Goal: Information Seeking & Learning: Learn about a topic

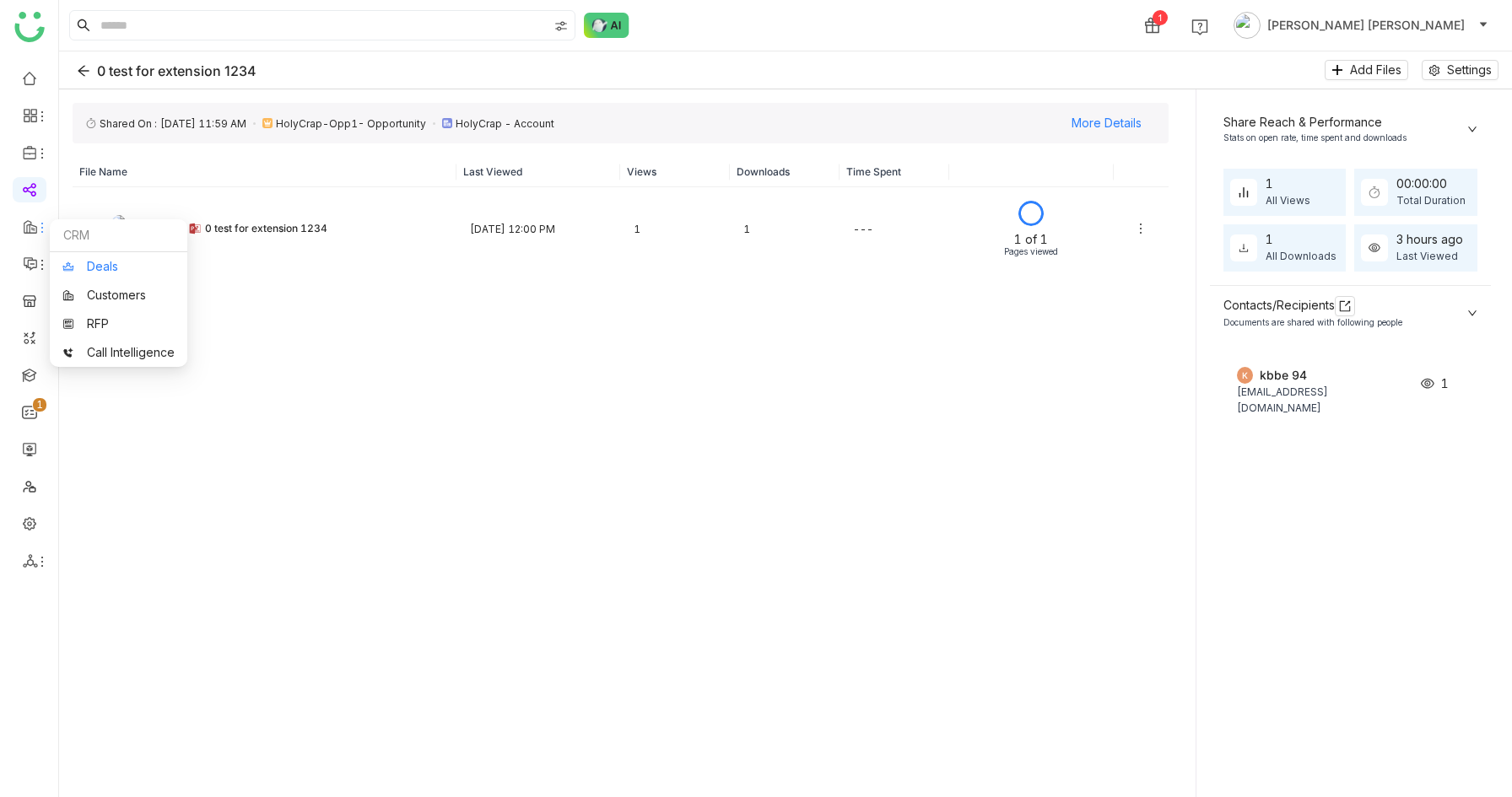
click at [74, 269] on link "Deals" at bounding box center [118, 267] width 112 height 12
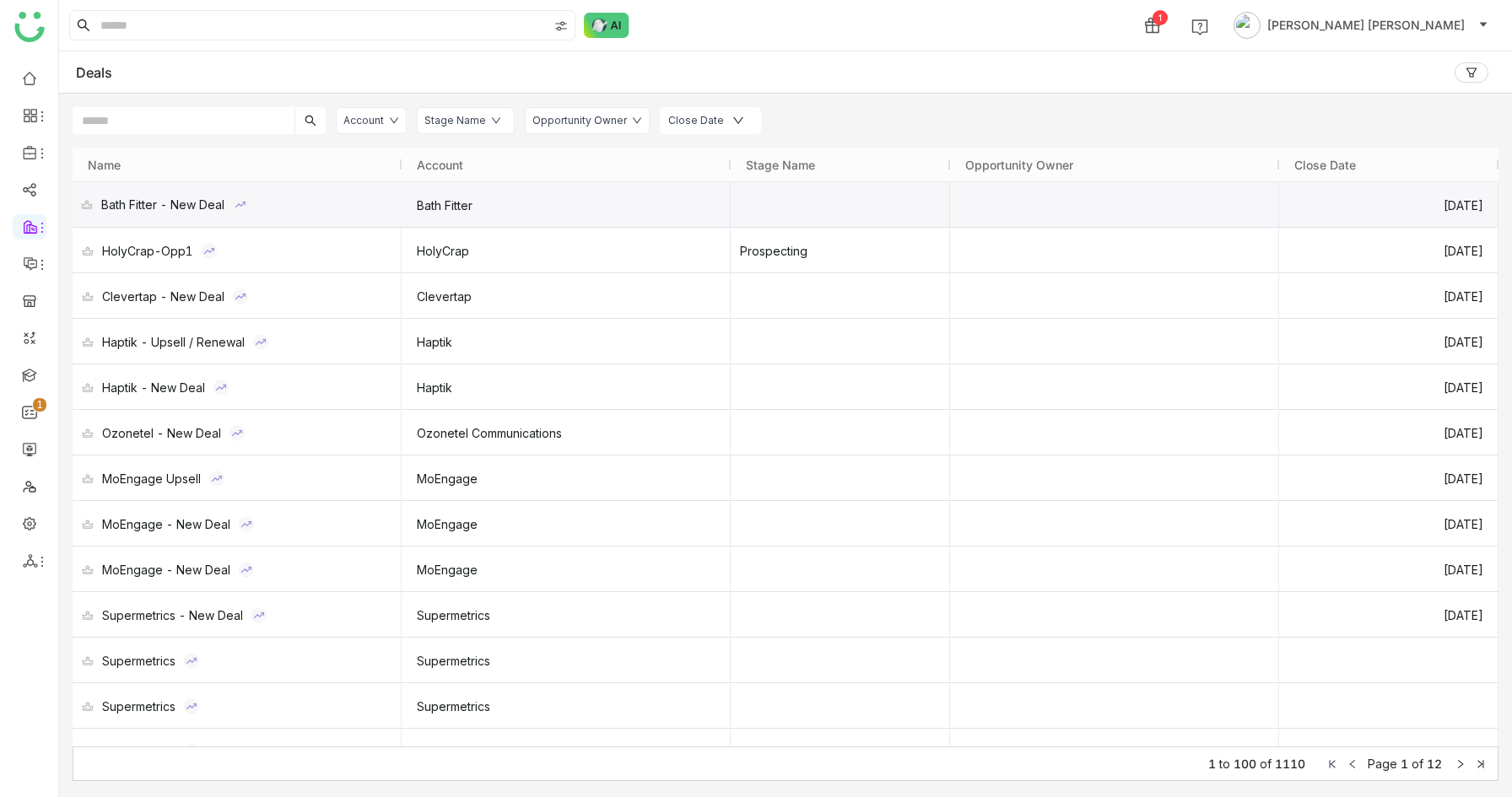
click at [187, 203] on div "Bath Fitter - New Deal" at bounding box center [163, 204] width 123 height 45
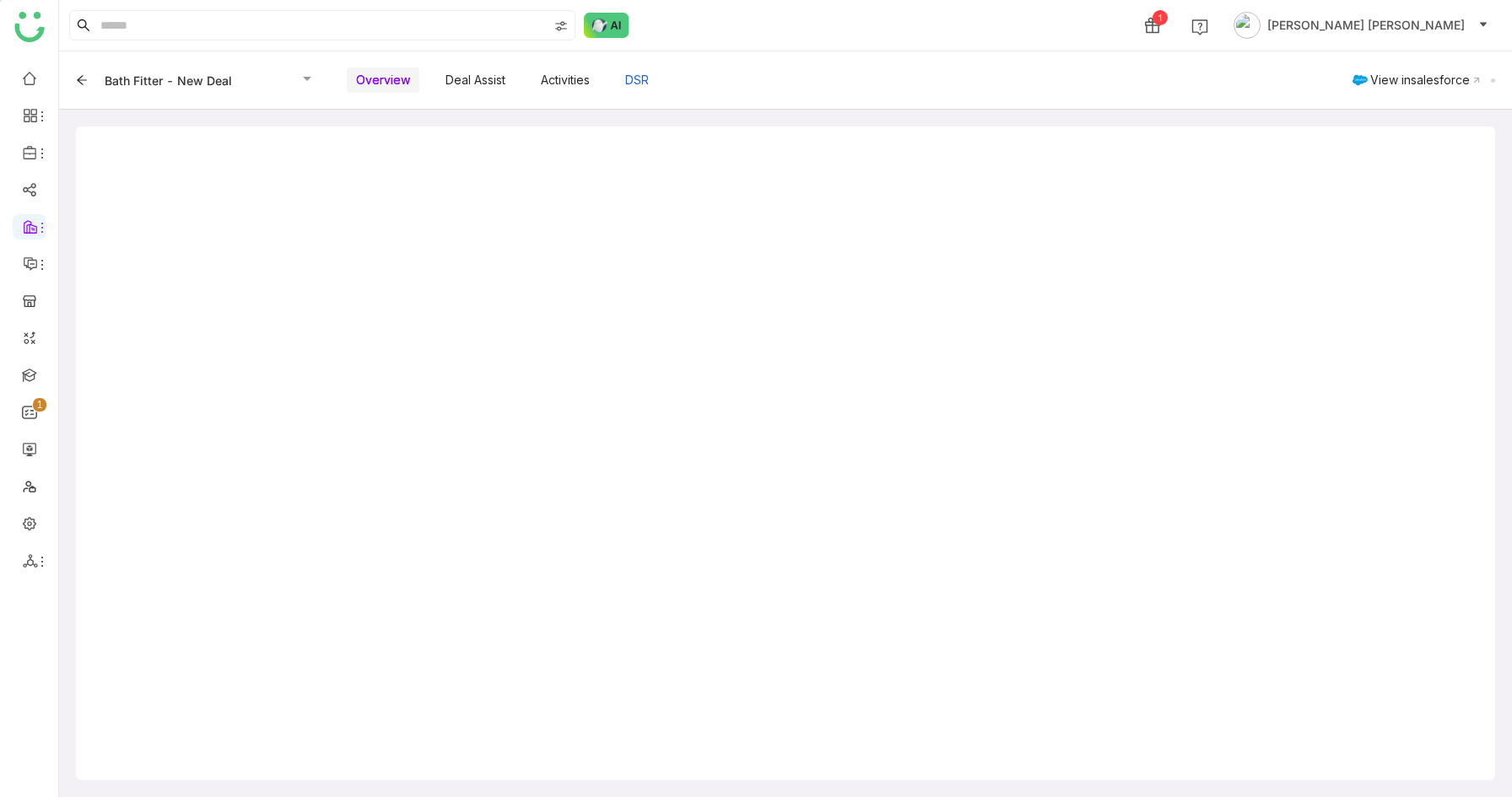
click at [643, 78] on button "DSR" at bounding box center [637, 79] width 43 height 29
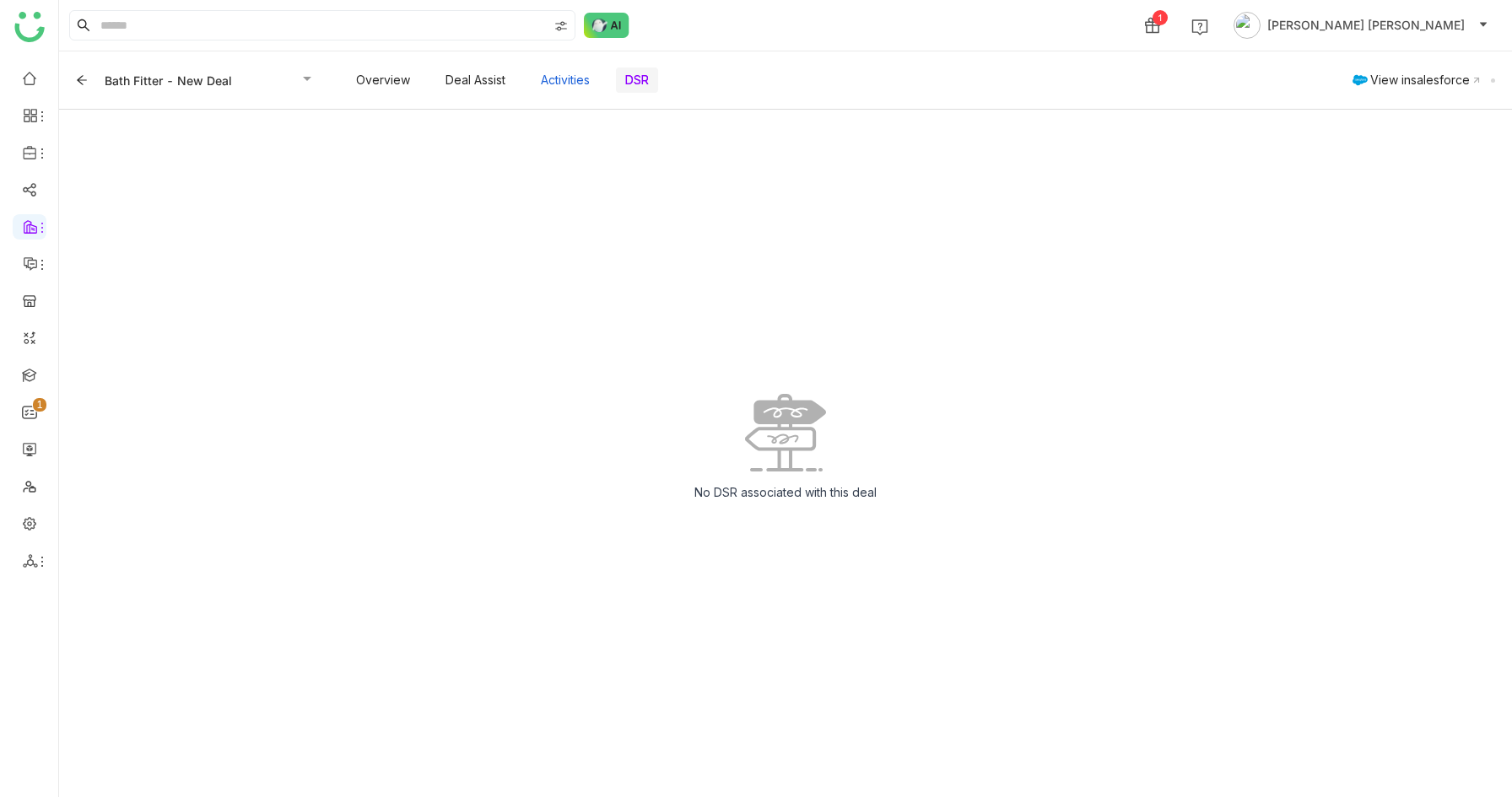
click at [560, 85] on button "Activities" at bounding box center [565, 79] width 67 height 29
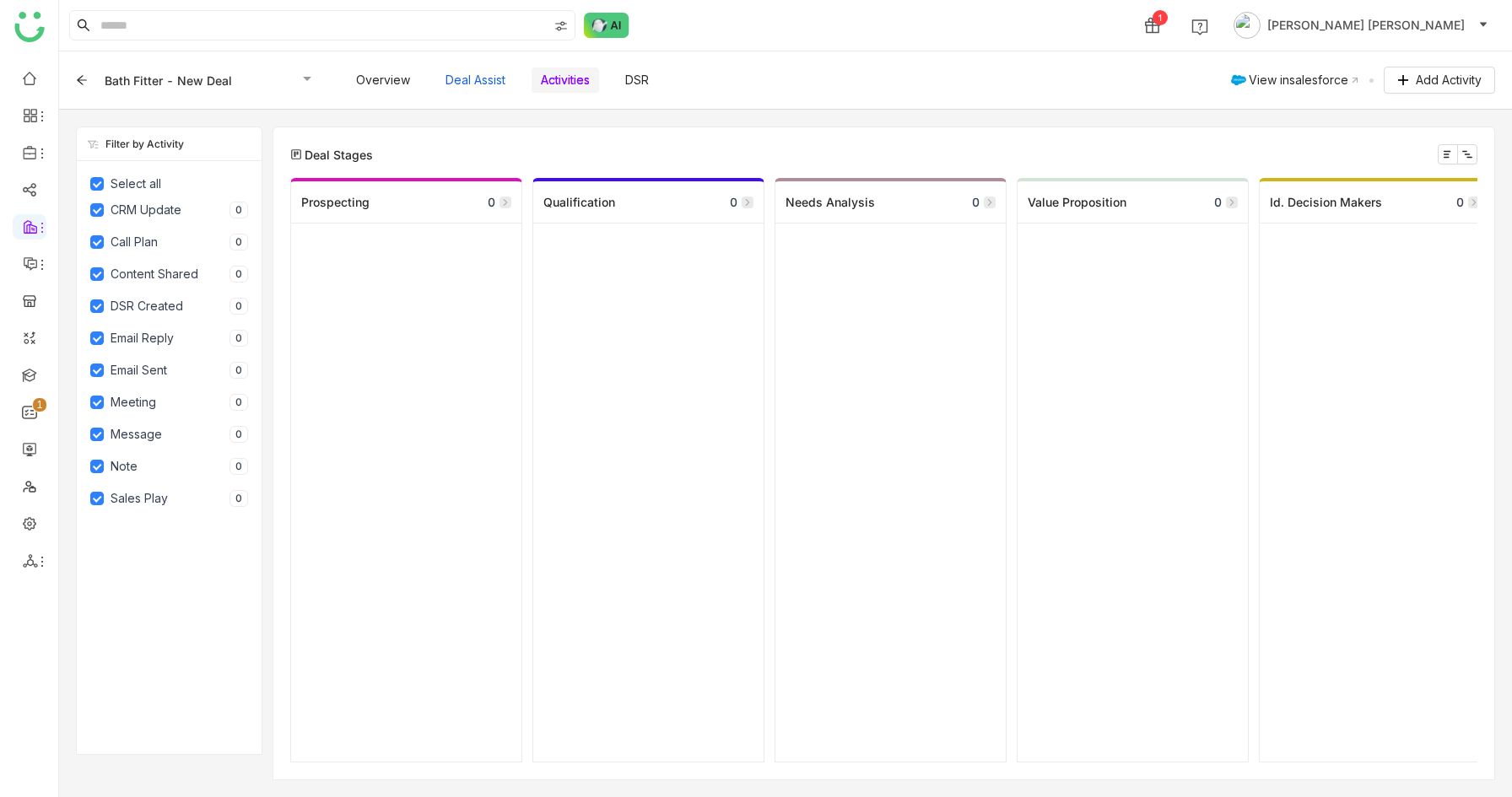
click at [471, 76] on button "Deal Assist" at bounding box center [475, 79] width 78 height 29
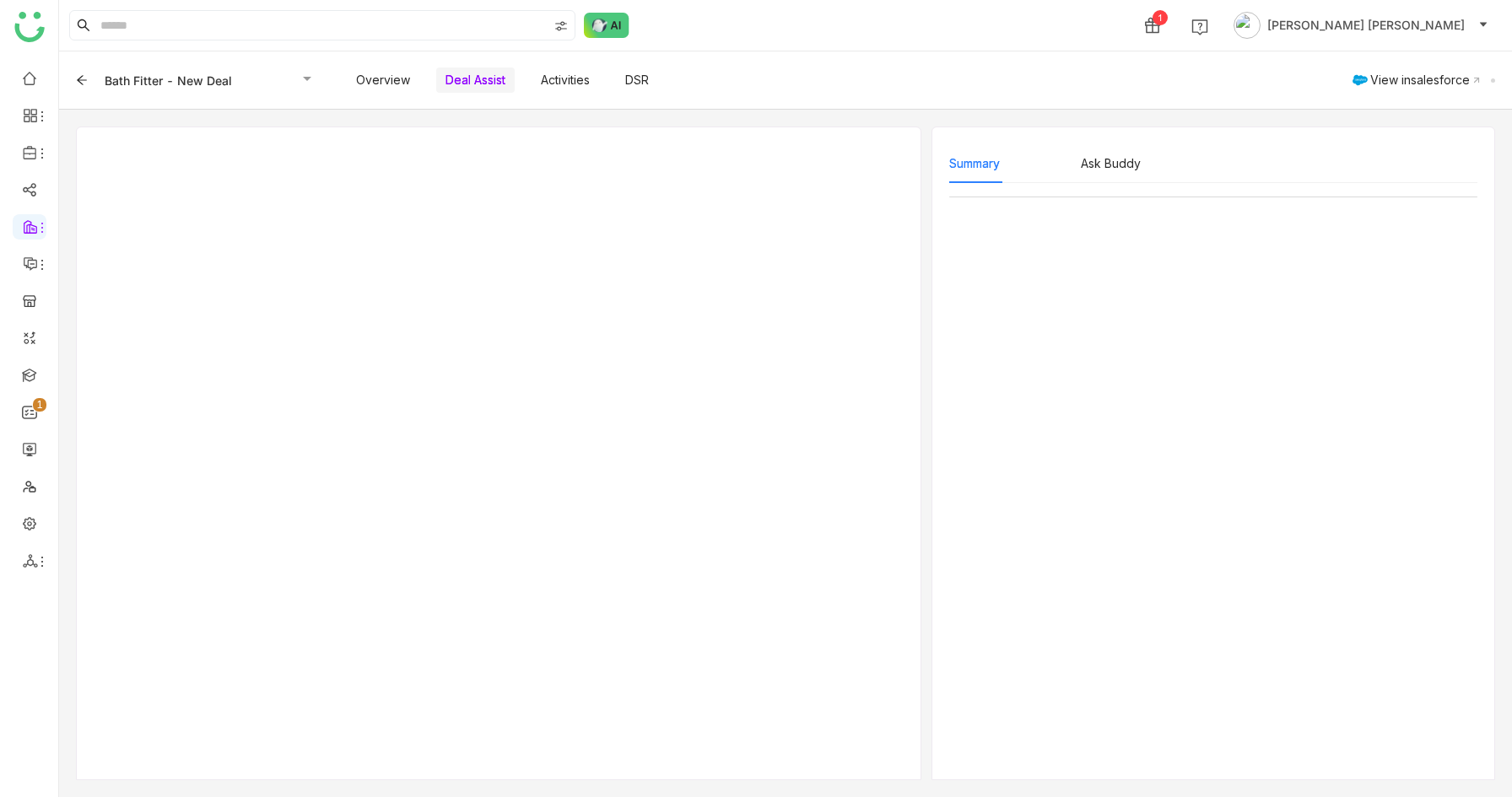
click at [375, 65] on div "Overview" at bounding box center [383, 79] width 72 height 41
click at [84, 76] on icon at bounding box center [82, 80] width 12 height 12
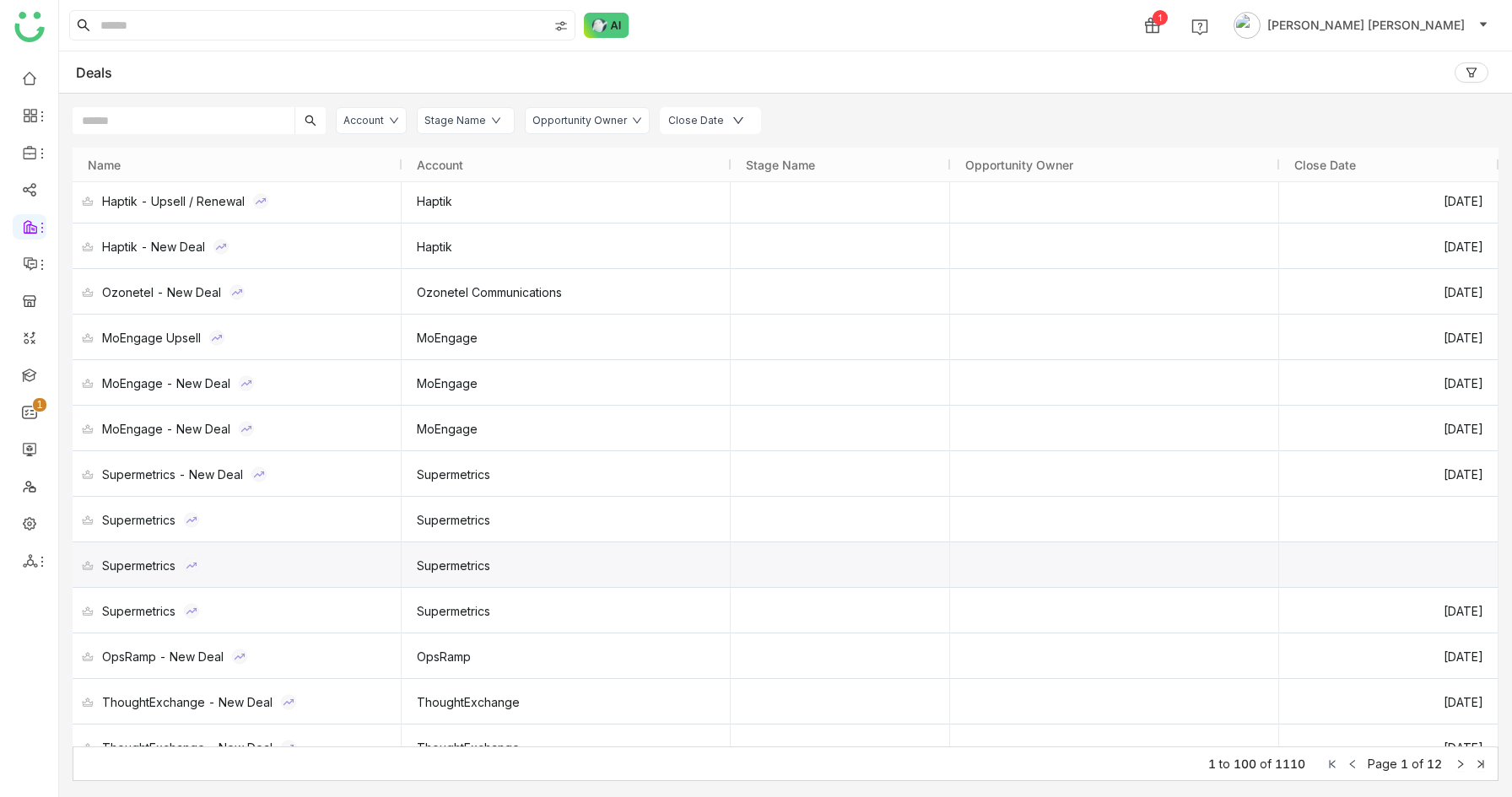
scroll to position [142, 0]
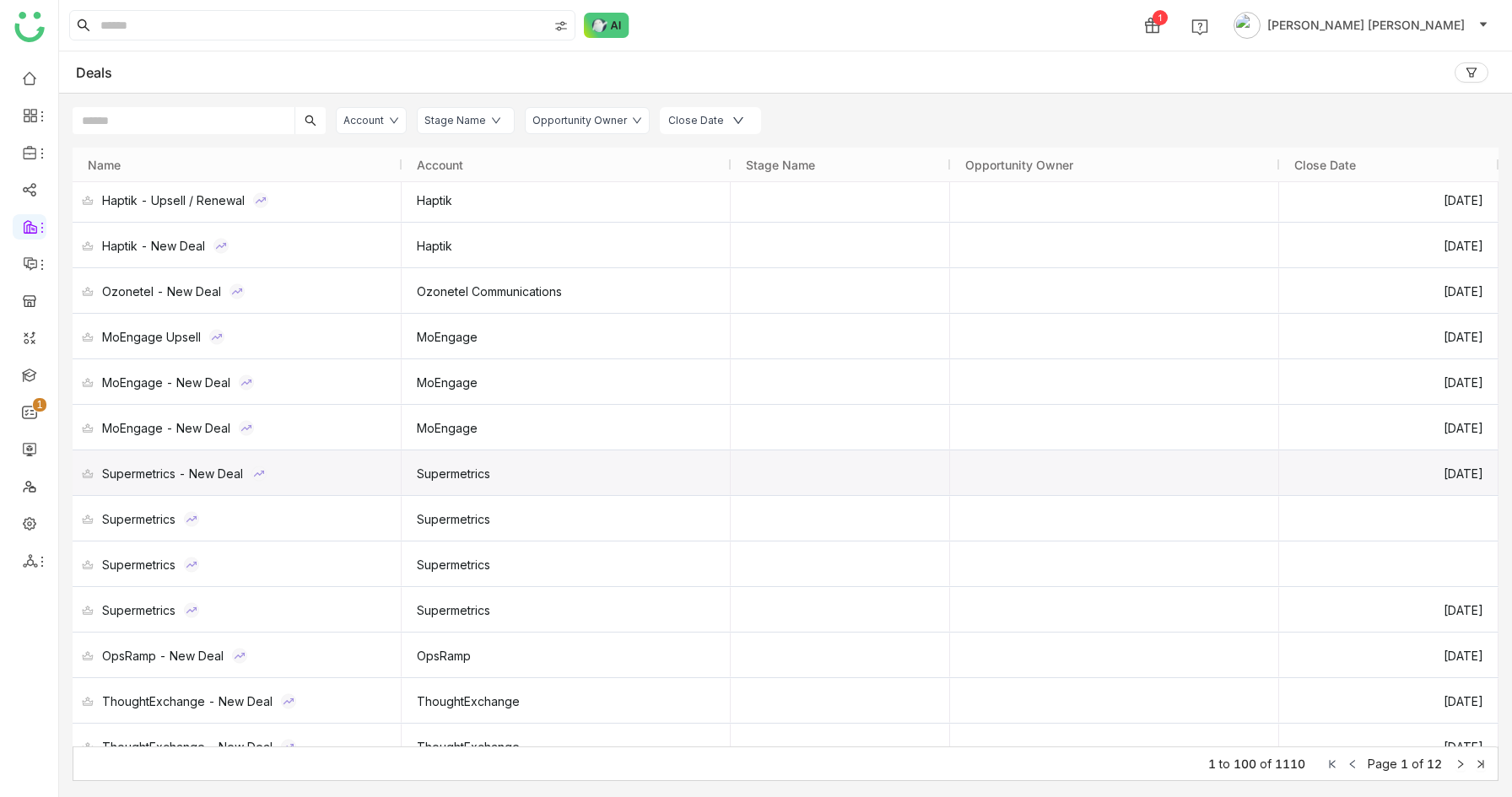
click at [170, 474] on div "Supermetrics - New Deal" at bounding box center [173, 473] width 141 height 45
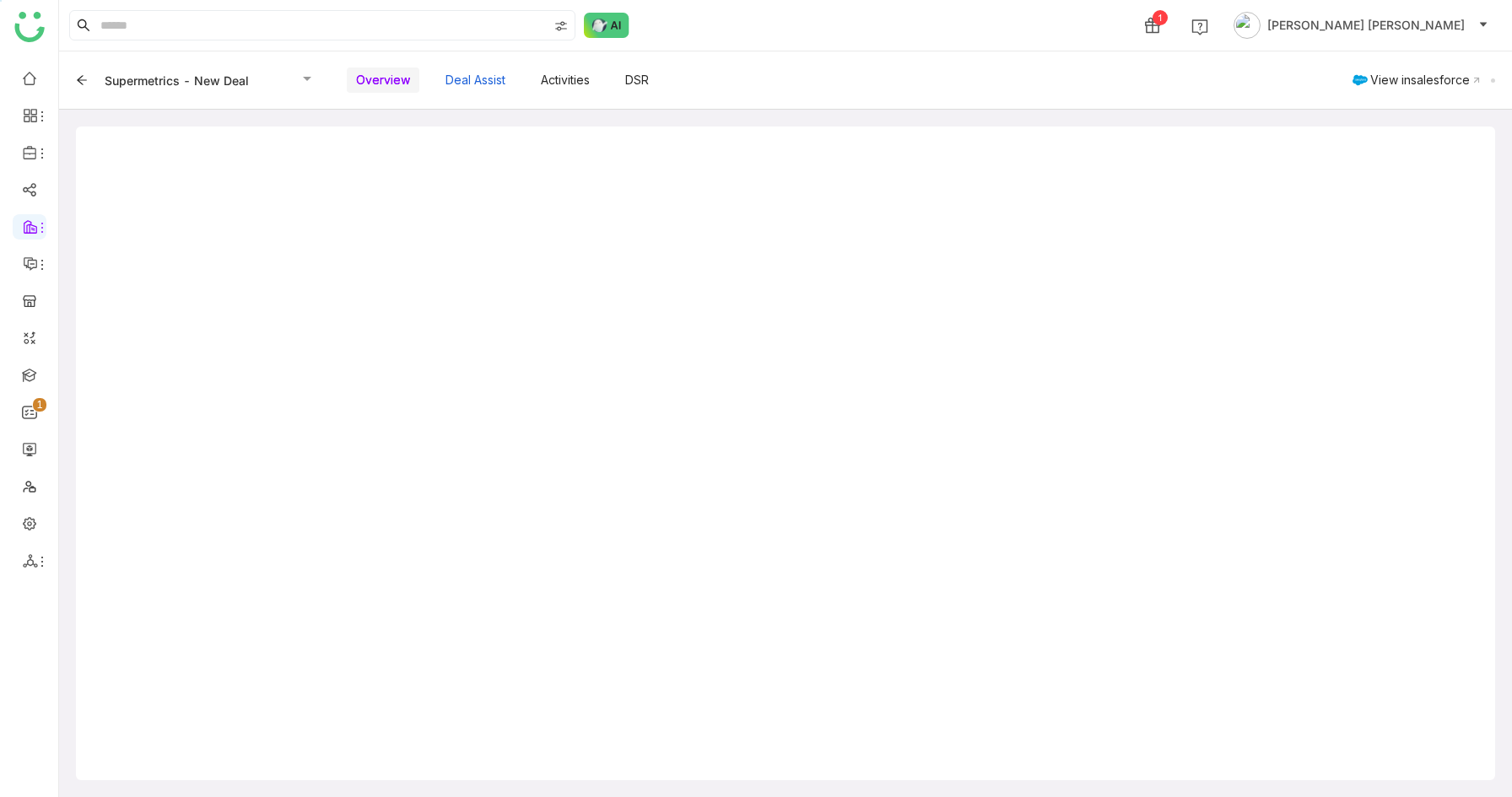
click at [474, 84] on button "Deal Assist" at bounding box center [475, 79] width 78 height 29
click at [563, 82] on button "Activities" at bounding box center [565, 79] width 67 height 29
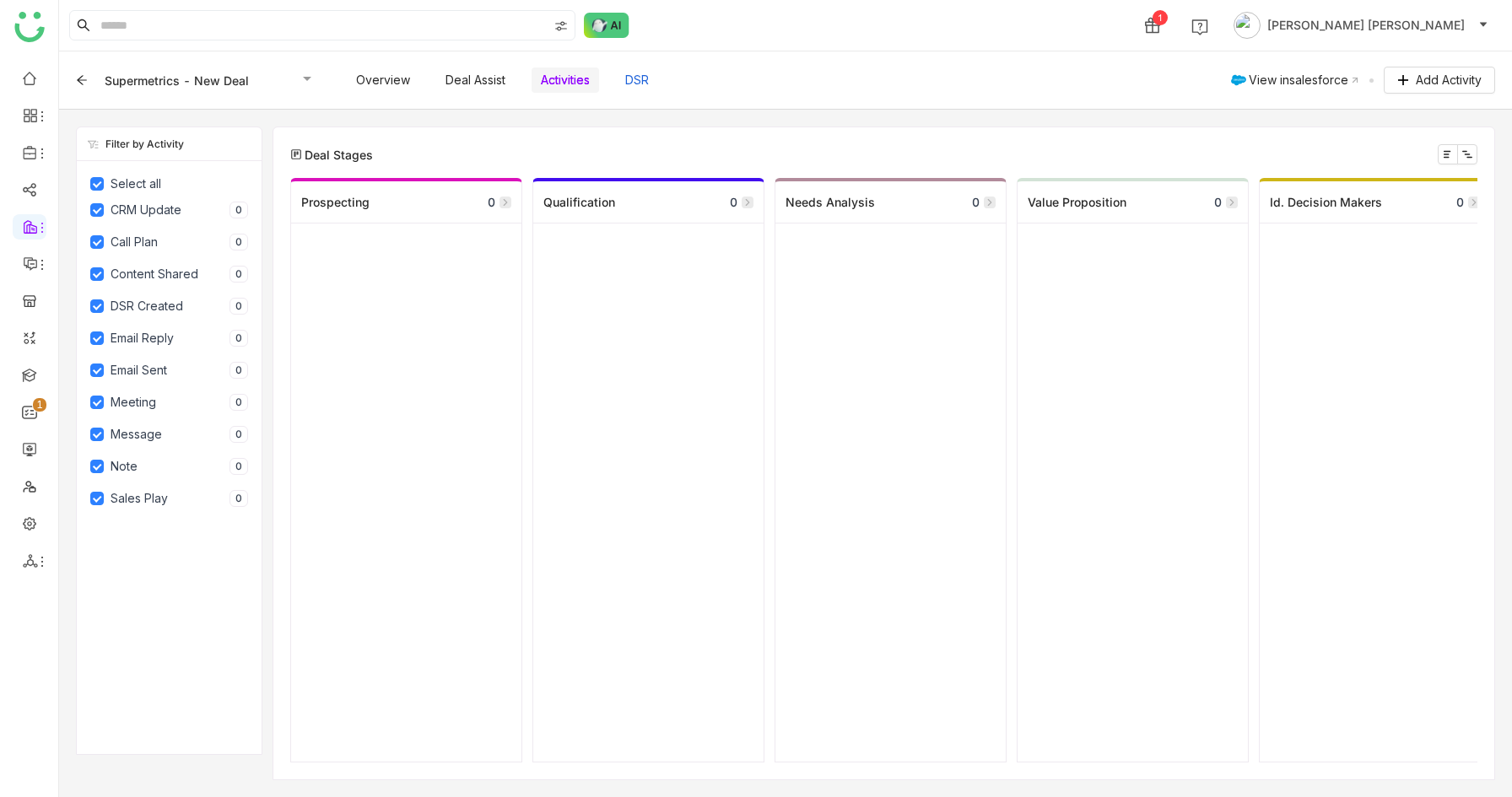
click at [631, 76] on button "DSR" at bounding box center [637, 79] width 43 height 29
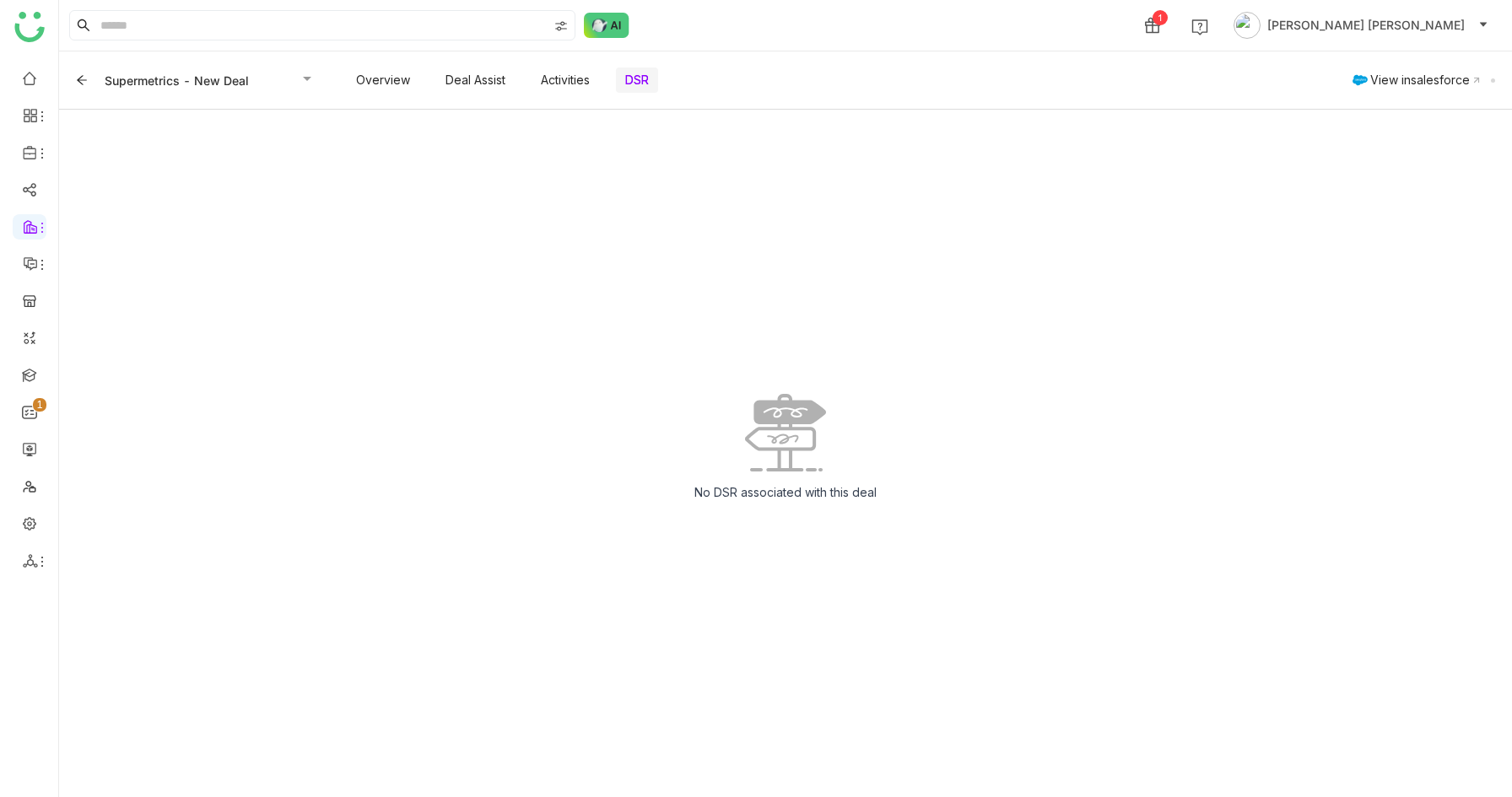
click at [77, 78] on icon at bounding box center [82, 80] width 12 height 12
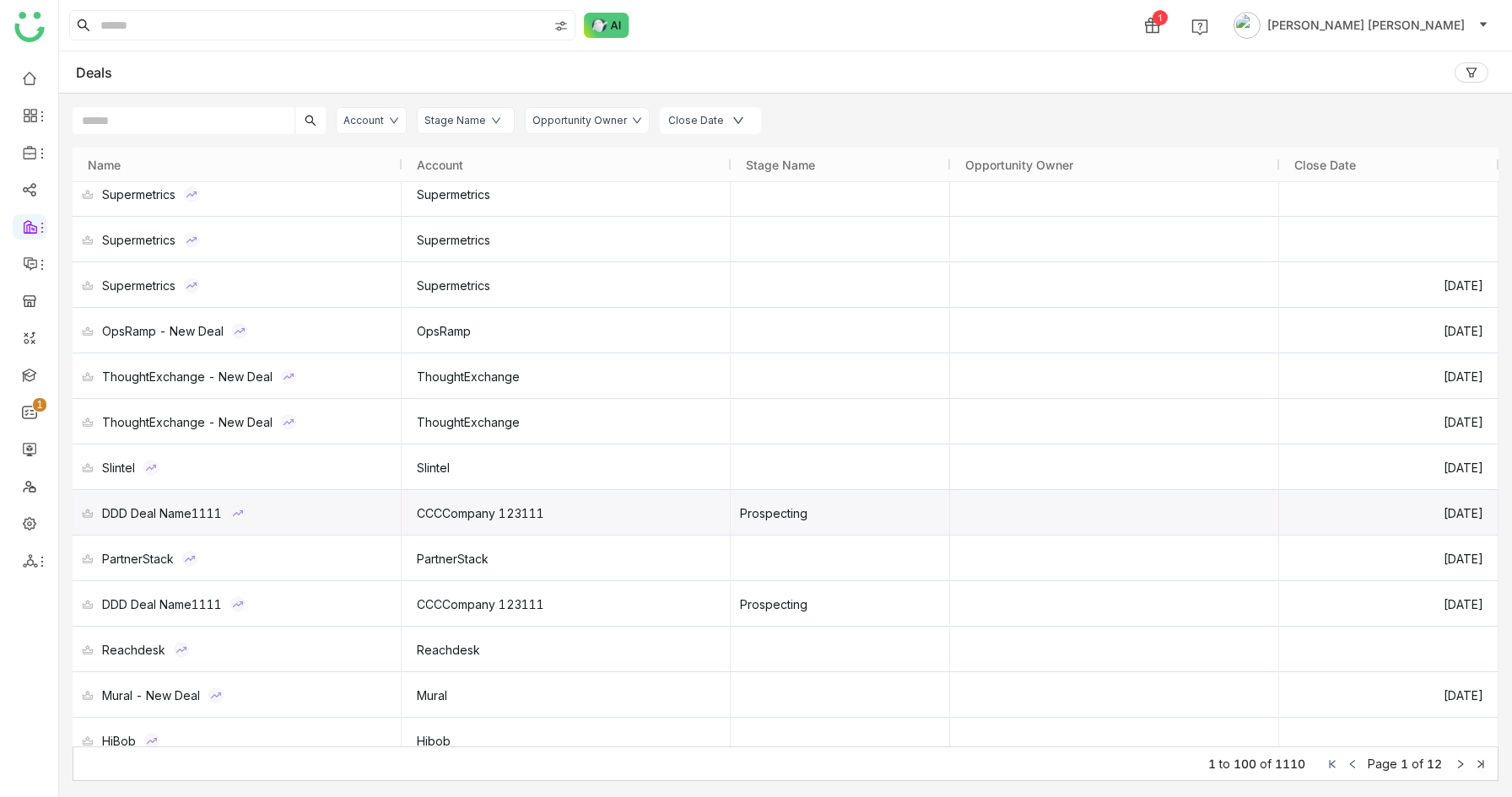
scroll to position [470, 0]
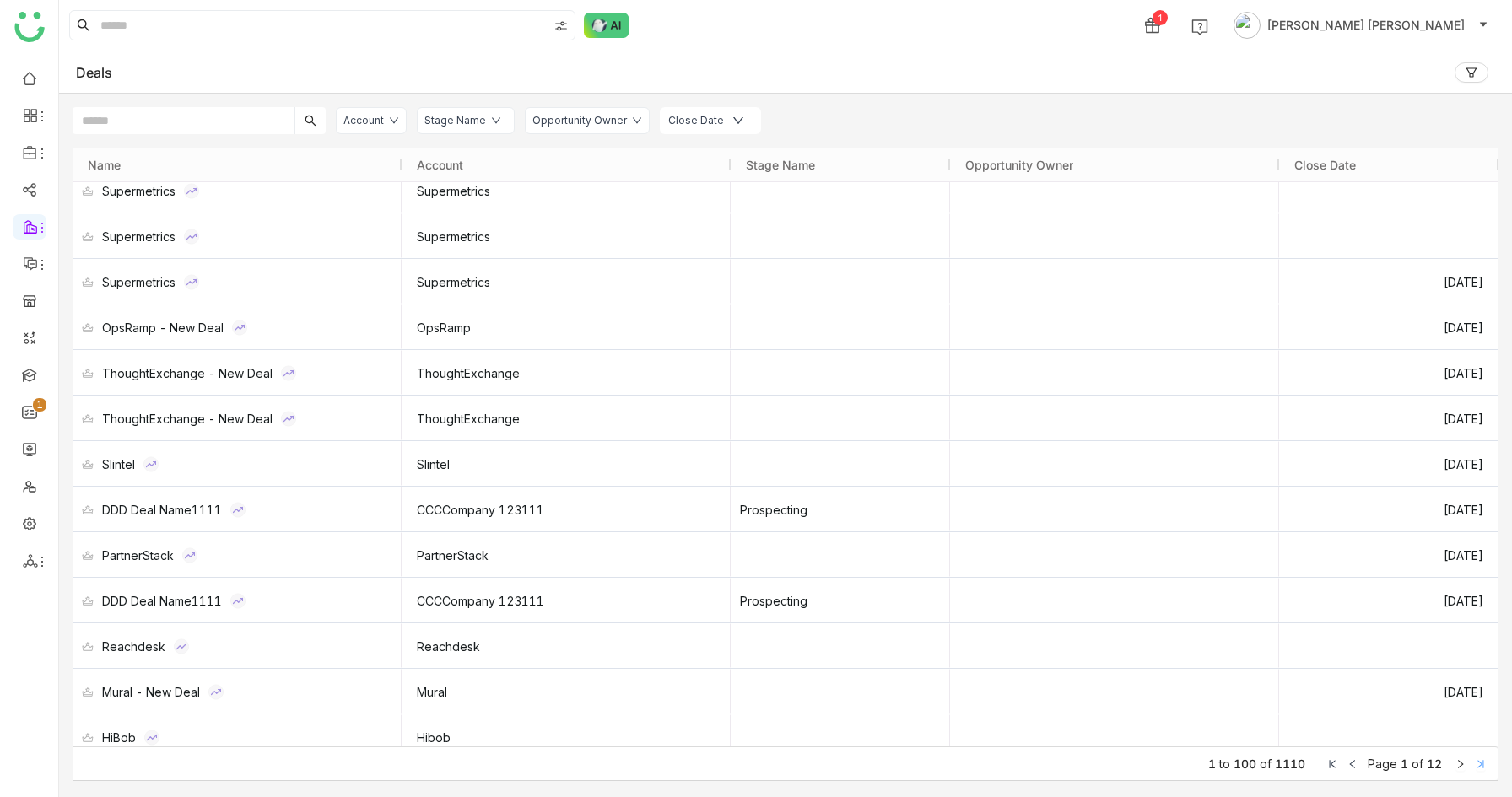
click at [1481, 763] on icon at bounding box center [1481, 764] width 6 height 9
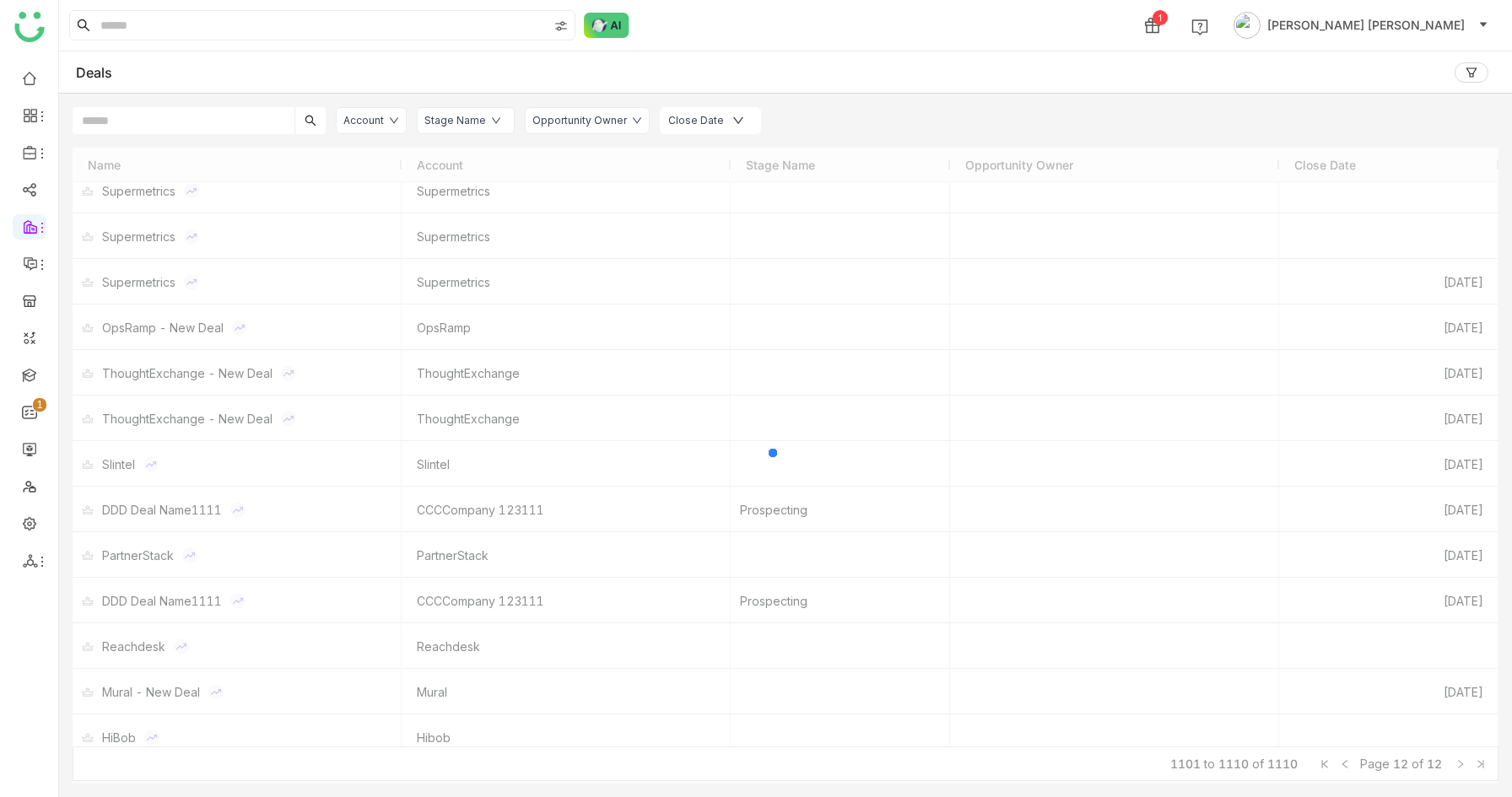
scroll to position [0, 0]
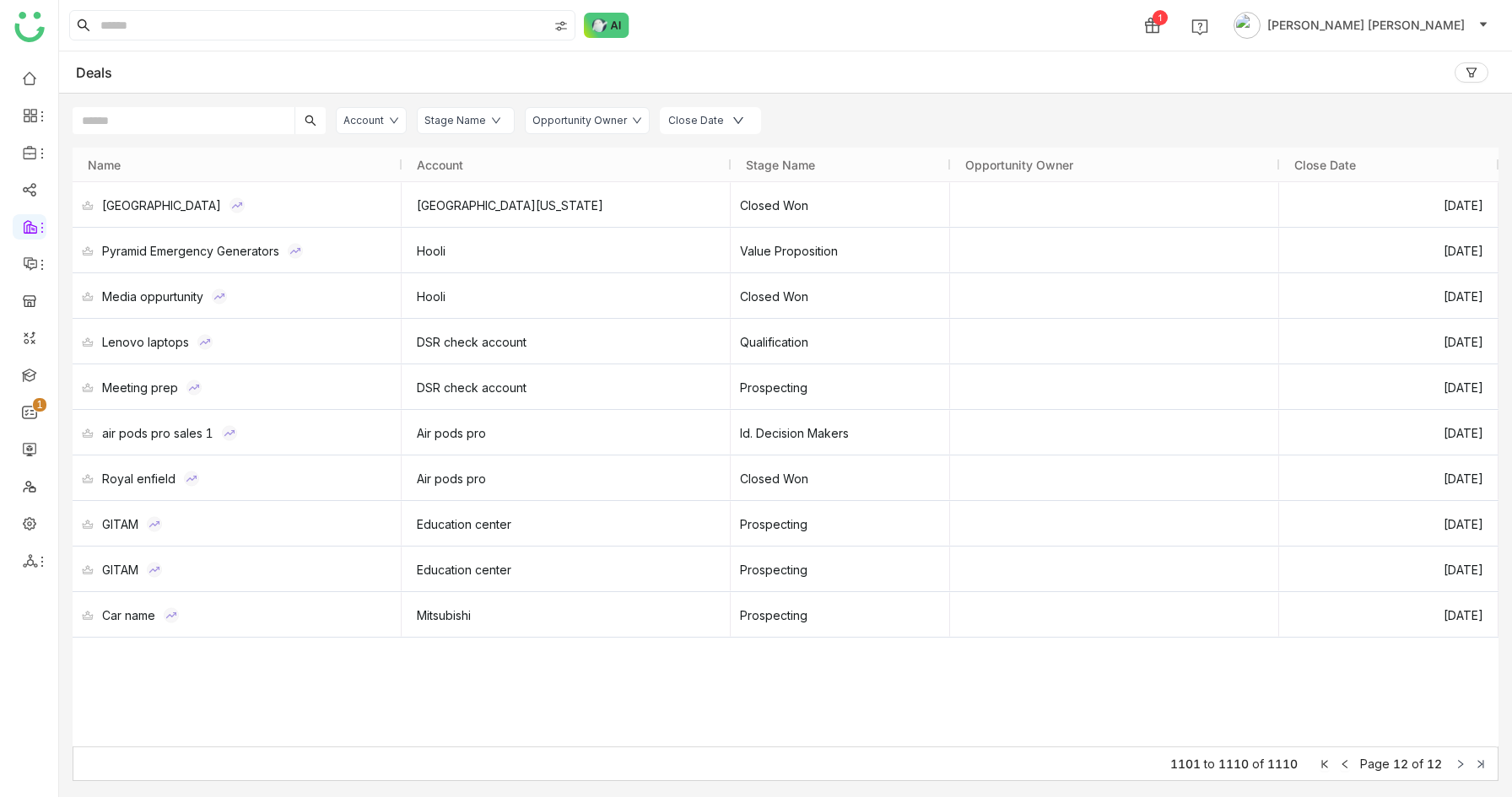
click at [1320, 769] on div "Page 12 of 12" at bounding box center [1403, 763] width 176 height 14
